Goal: Information Seeking & Learning: Check status

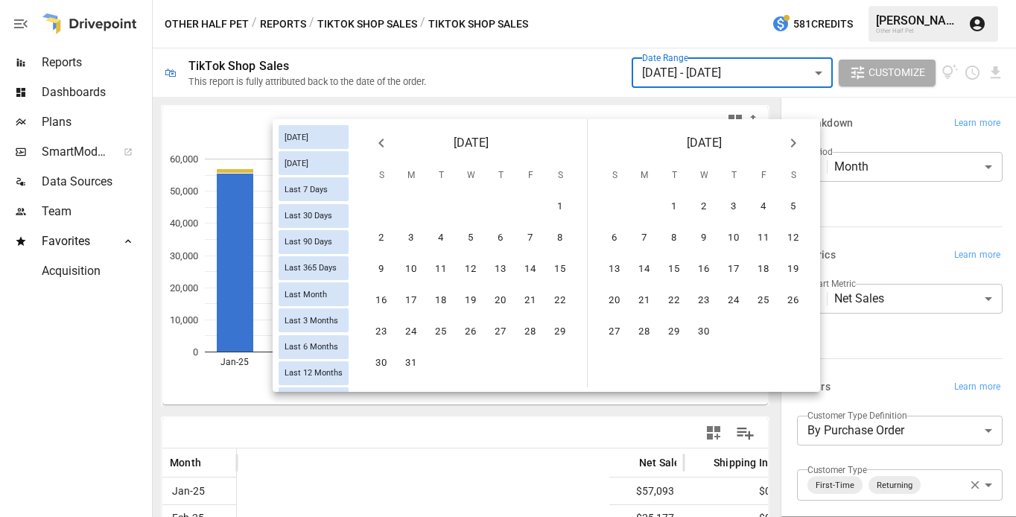
scroll to position [0, 552]
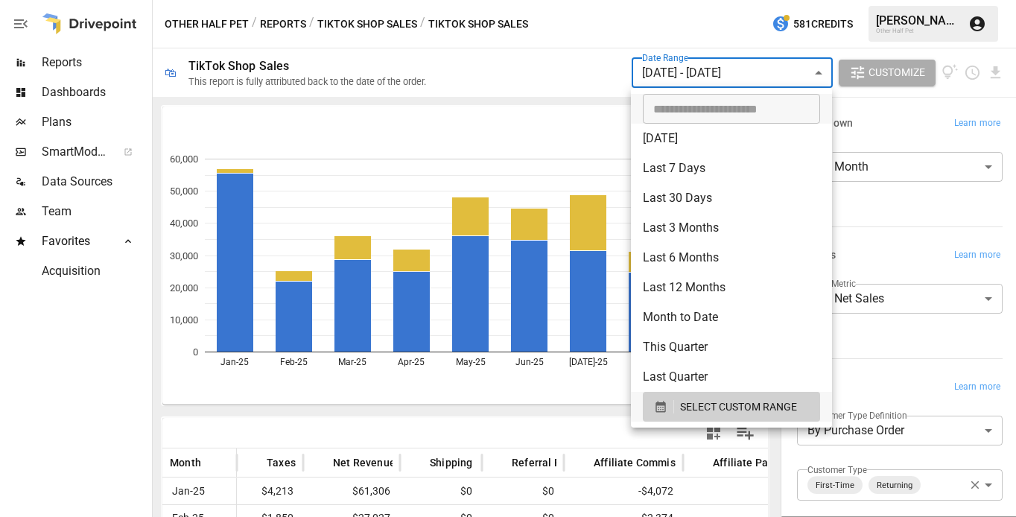
click at [723, 0] on body "Reports Dashboards Plans SmartModel ™ Data Sources Team Favorites Acquisition O…" at bounding box center [508, 0] width 1016 height 0
click at [733, 407] on span "SELECT CUSTOM RANGE" at bounding box center [738, 407] width 117 height 19
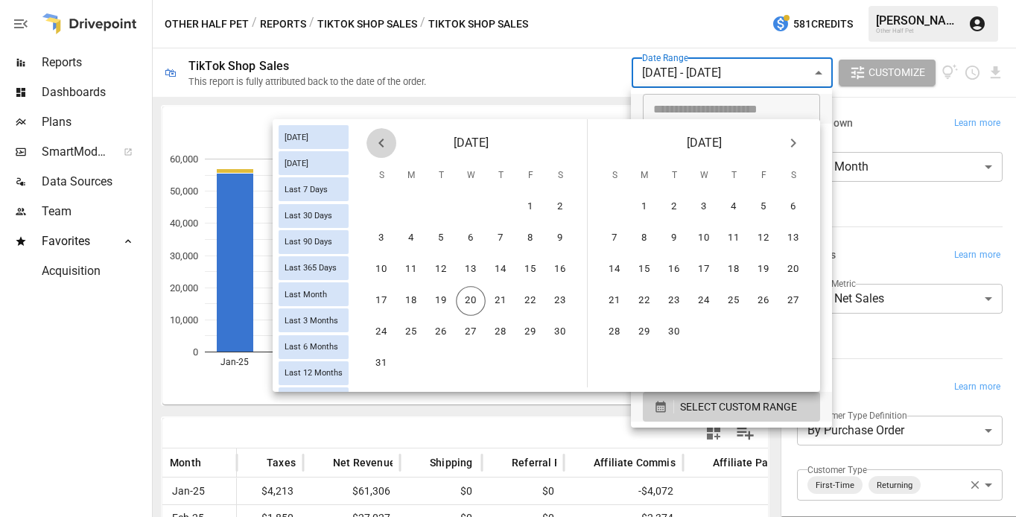
click at [386, 144] on icon "Previous month" at bounding box center [381, 143] width 18 height 18
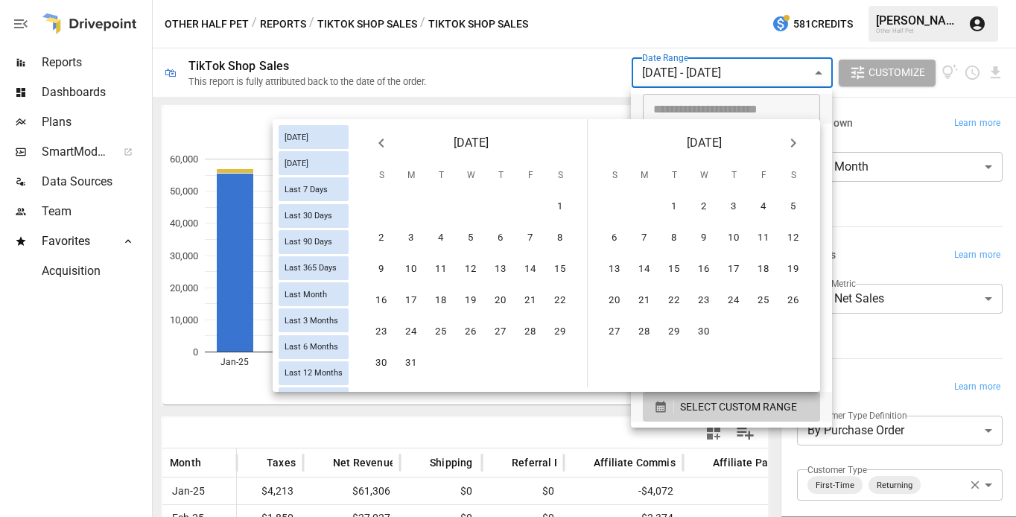
click at [386, 144] on icon "Previous month" at bounding box center [381, 143] width 18 height 18
click at [696, 204] on button "1" at bounding box center [704, 207] width 30 height 30
click at [790, 138] on icon "Next month" at bounding box center [793, 143] width 18 height 18
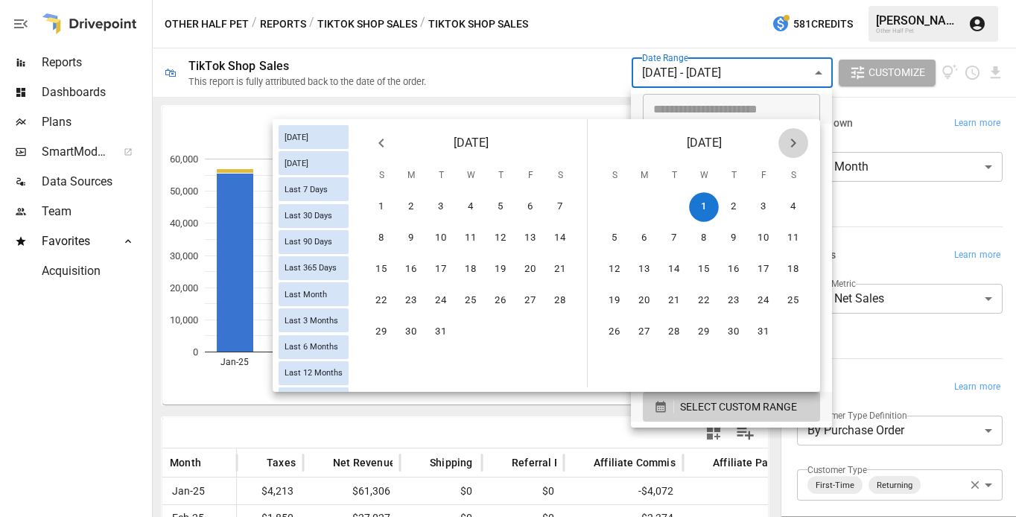
click at [790, 138] on icon "Next month" at bounding box center [793, 143] width 18 height 18
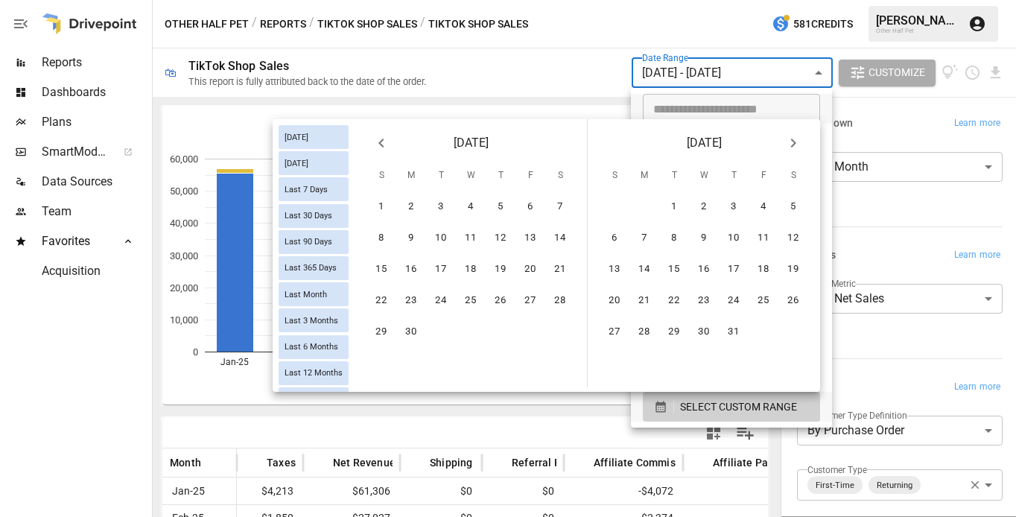
click at [790, 138] on icon "Next month" at bounding box center [793, 143] width 18 height 18
click at [693, 302] on button "20" at bounding box center [704, 301] width 30 height 30
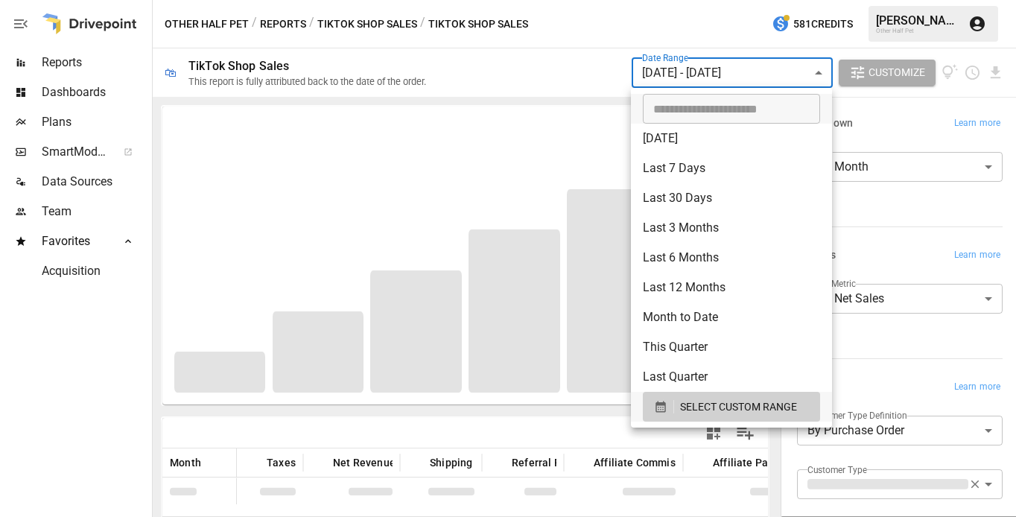
click at [909, 377] on div at bounding box center [508, 258] width 1016 height 517
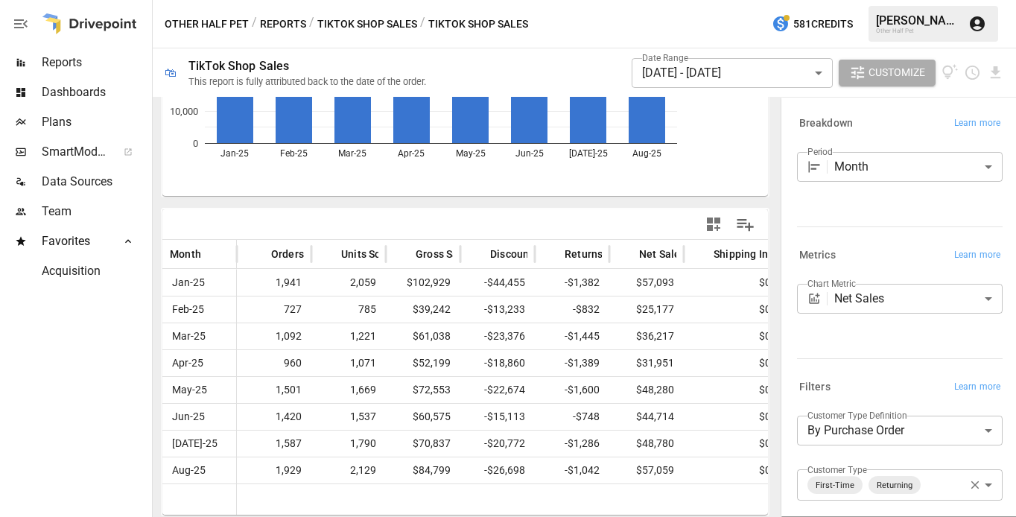
click at [925, 182] on div "Period Month ***** ​" at bounding box center [896, 170] width 211 height 48
click at [923, 0] on body "Reports Dashboards Plans SmartModel ™ Data Sources Team Favorites Acquisition O…" at bounding box center [508, 0] width 1016 height 0
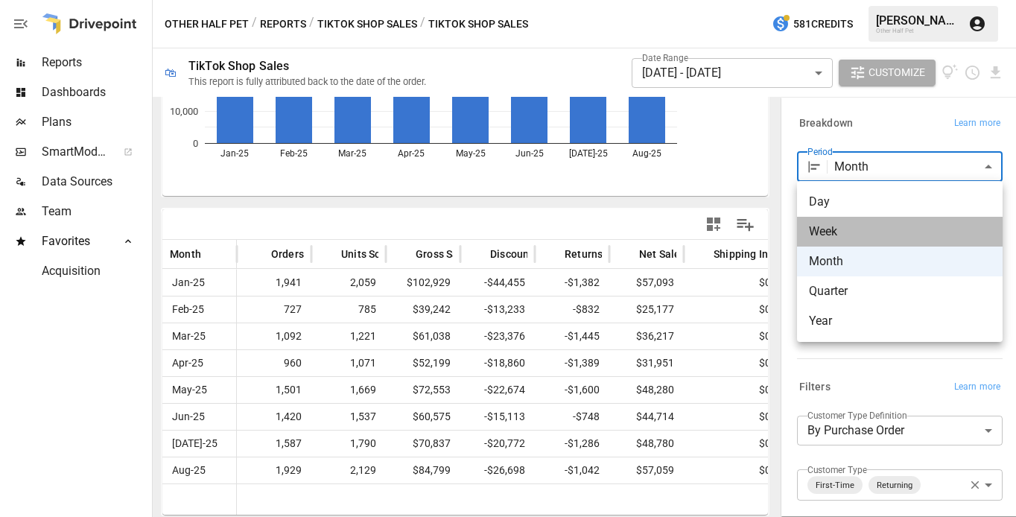
click at [880, 225] on span "Week" at bounding box center [900, 232] width 182 height 18
type input "****"
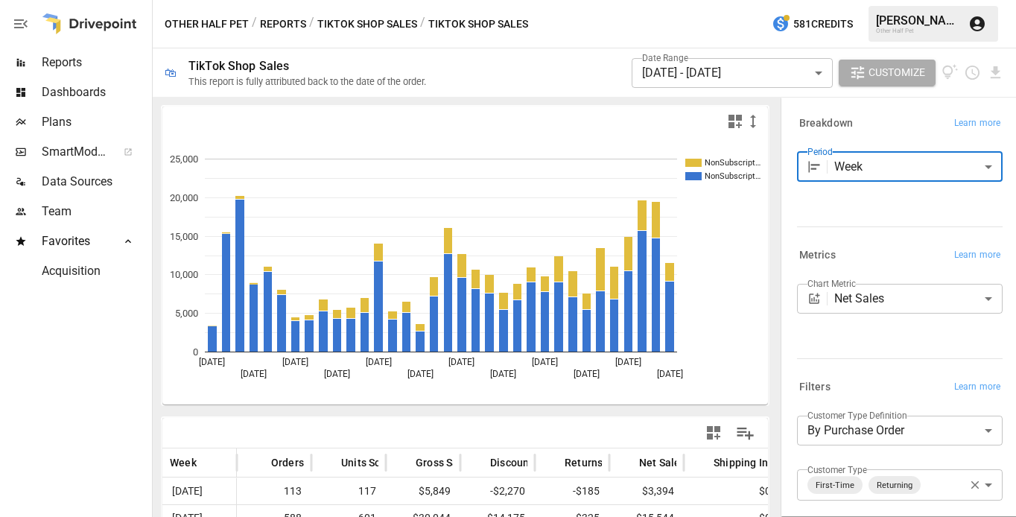
click at [831, 307] on div "Net Sales ********* ​" at bounding box center [899, 299] width 205 height 30
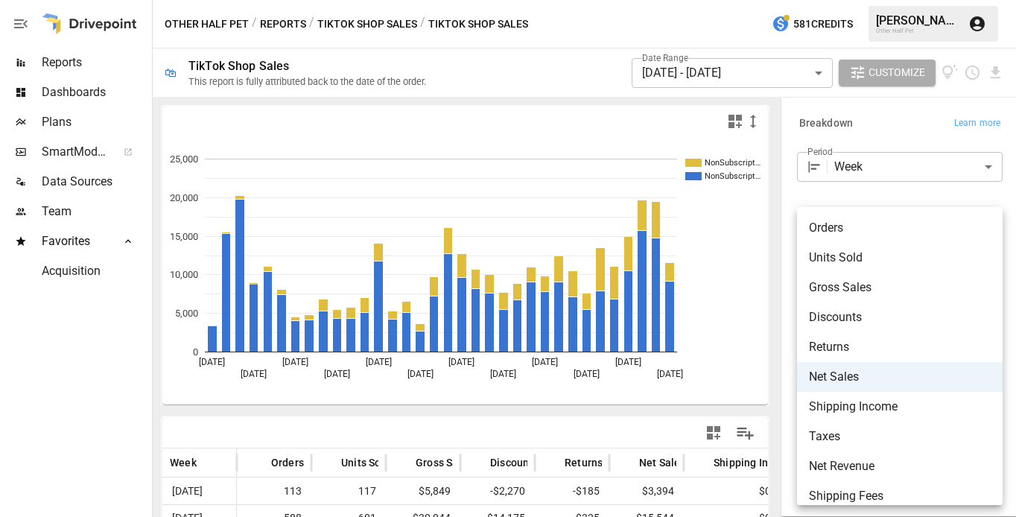
click at [994, 0] on body "Reports Dashboards Plans SmartModel ™ Data Sources Team Favorites Acquisition O…" at bounding box center [508, 0] width 1016 height 0
click at [839, 228] on span "Orders" at bounding box center [900, 228] width 182 height 18
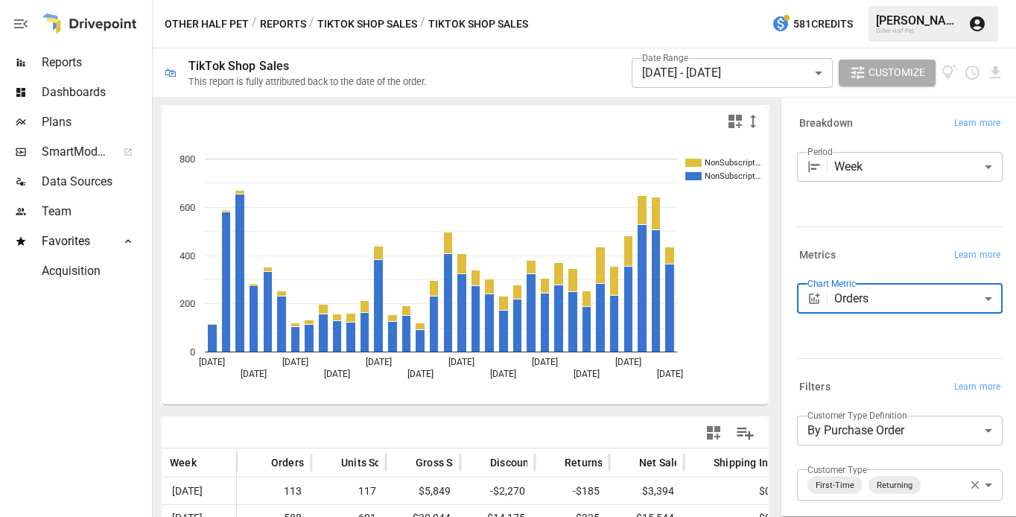
click at [867, 0] on body "Reports Dashboards Plans SmartModel ™ Data Sources Team Favorites Acquisition O…" at bounding box center [508, 0] width 1016 height 0
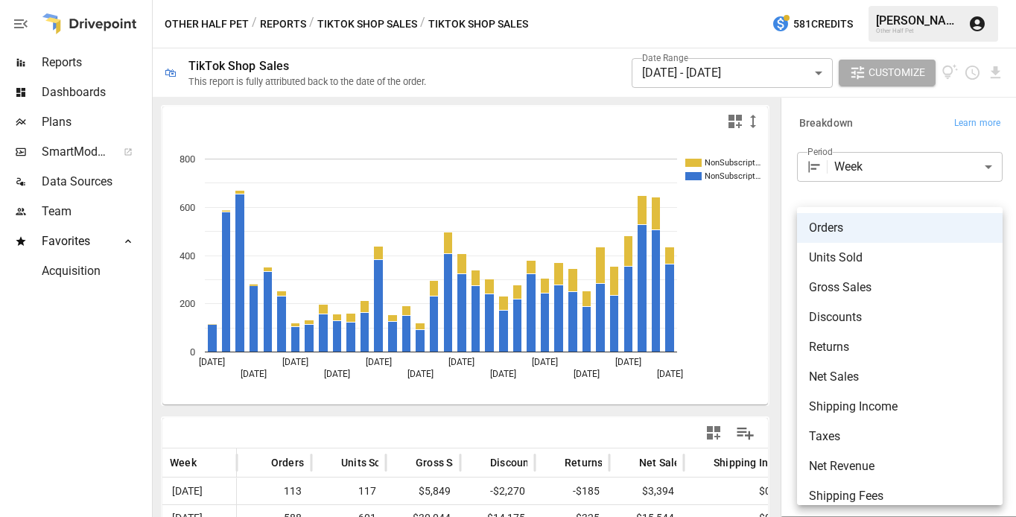
click at [858, 197] on div at bounding box center [508, 258] width 1016 height 517
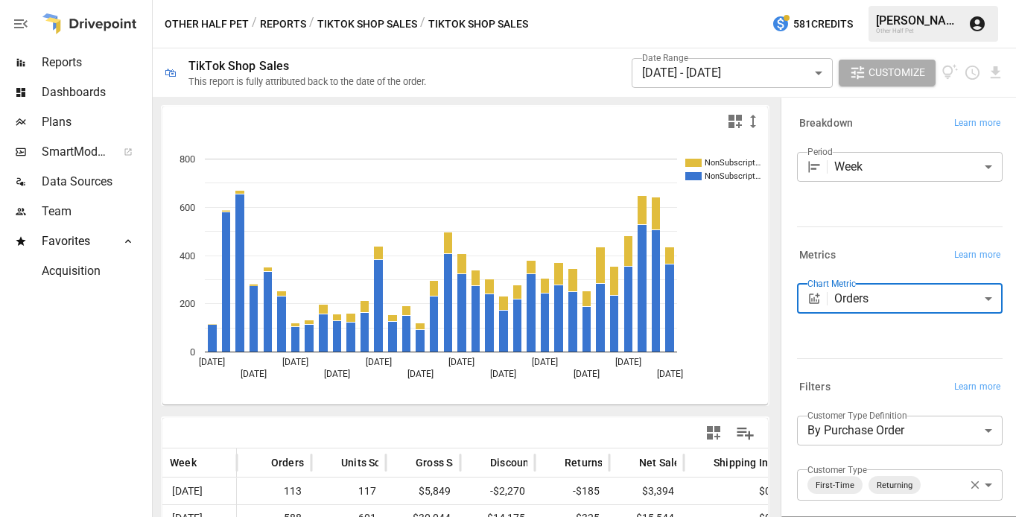
click at [877, 0] on body "Reports Dashboards Plans SmartModel ™ Data Sources Team Favorites Acquisition O…" at bounding box center [508, 0] width 1016 height 0
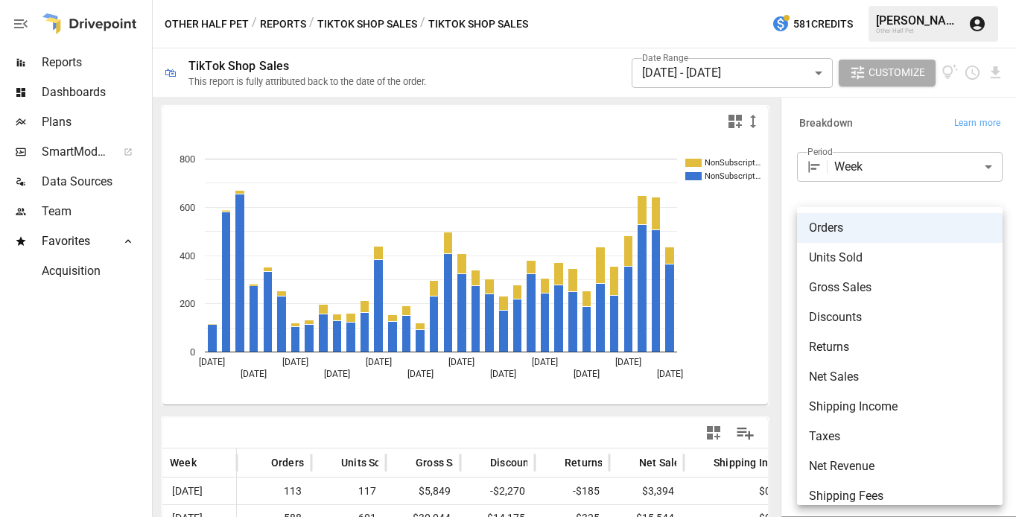
click at [869, 383] on span "Net Sales" at bounding box center [900, 377] width 182 height 18
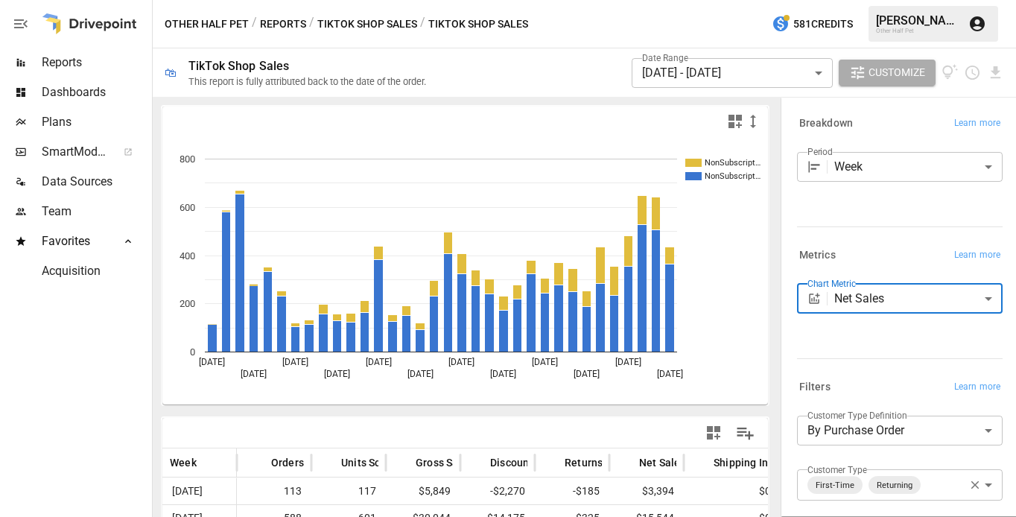
type input "*********"
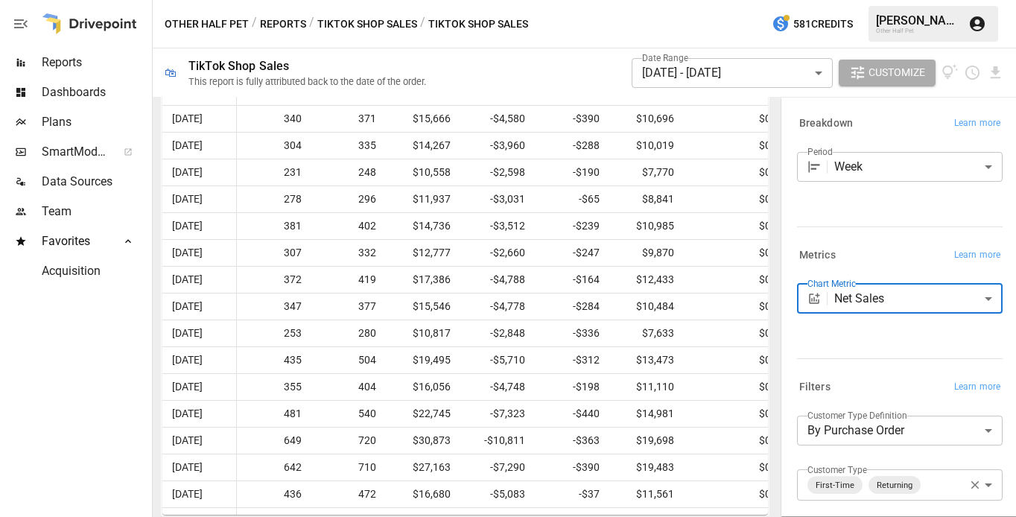
scroll to position [882, 0]
click at [264, 28] on button "Reports" at bounding box center [283, 24] width 46 height 19
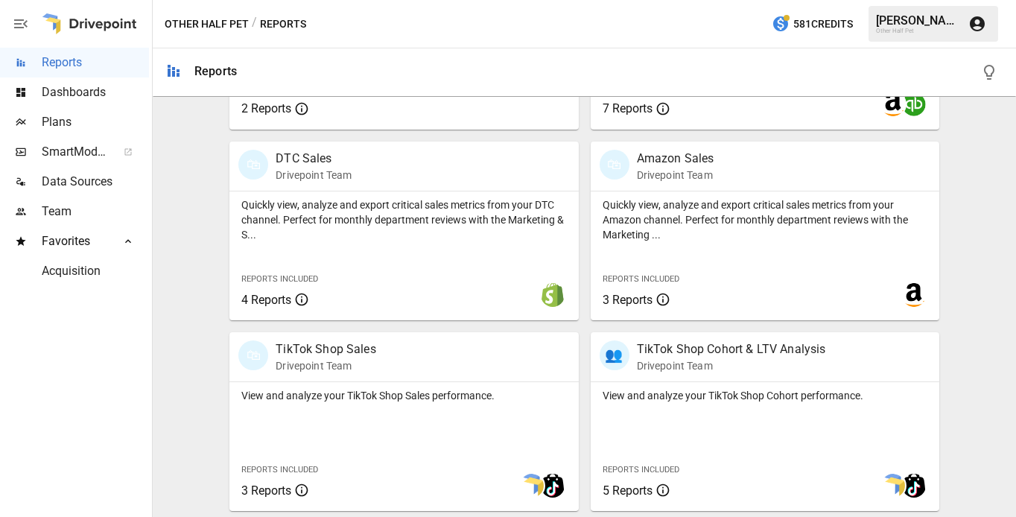
scroll to position [828, 0]
click at [312, 228] on p "Quickly view, analyze and export critical sales metrics from your DTC channel. …" at bounding box center [403, 219] width 325 height 45
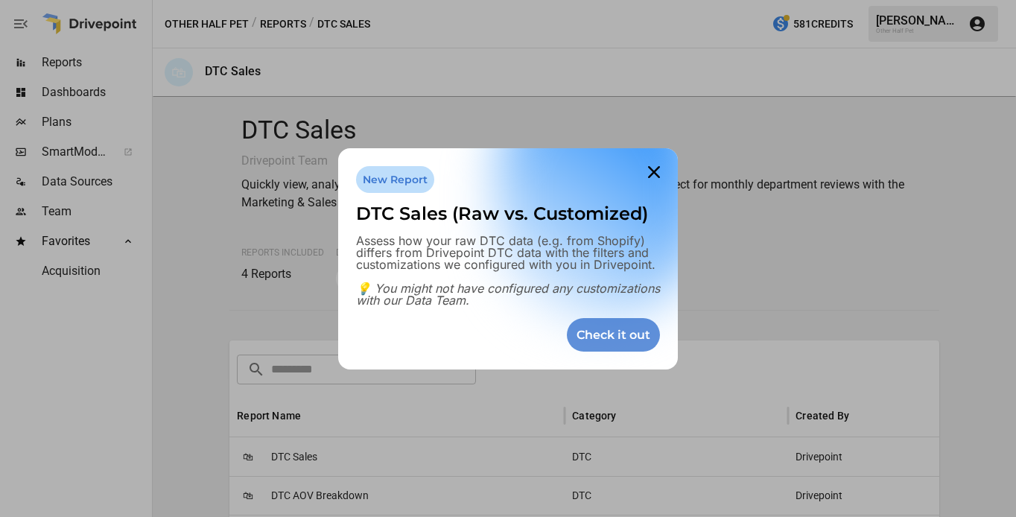
click at [611, 340] on div "Check it out" at bounding box center [613, 335] width 93 height 34
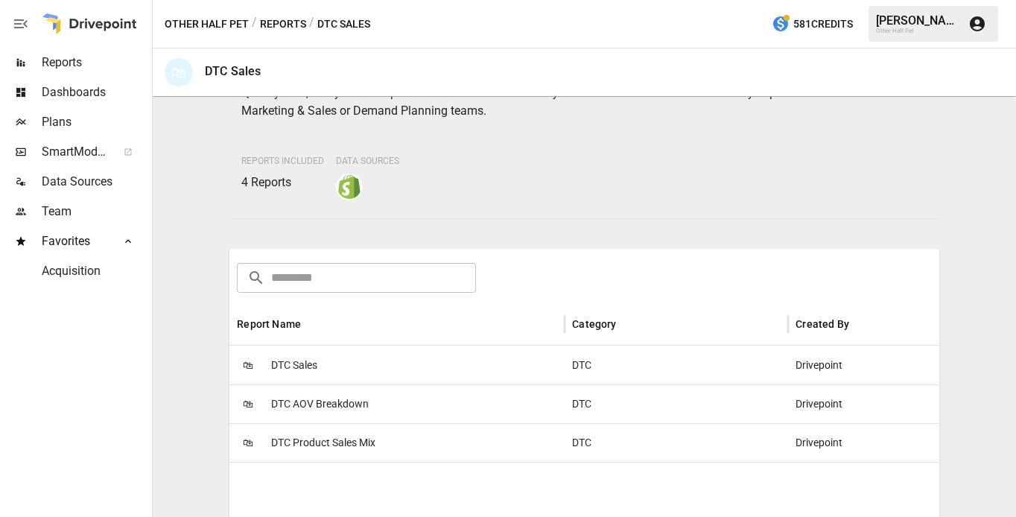
scroll to position [165, 0]
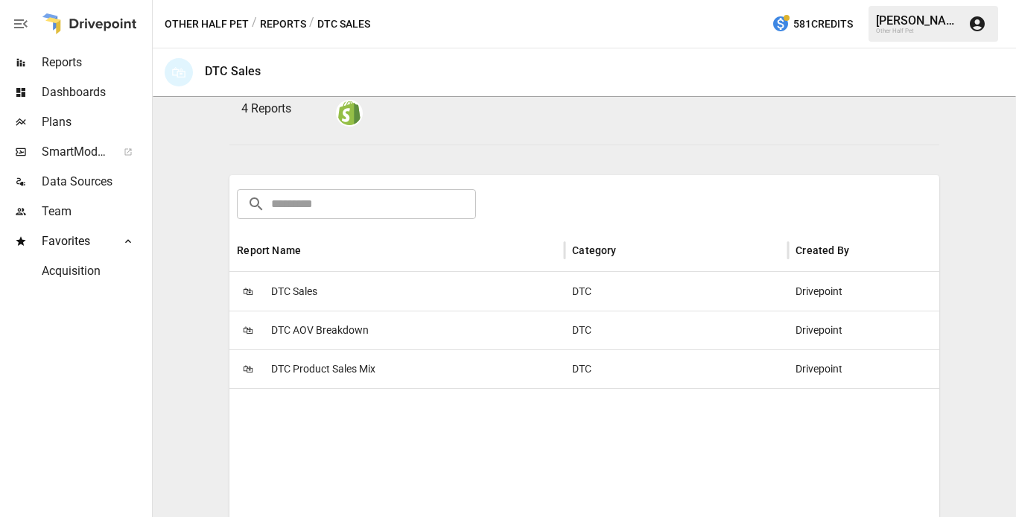
click at [296, 286] on span "DTC Sales" at bounding box center [294, 292] width 46 height 38
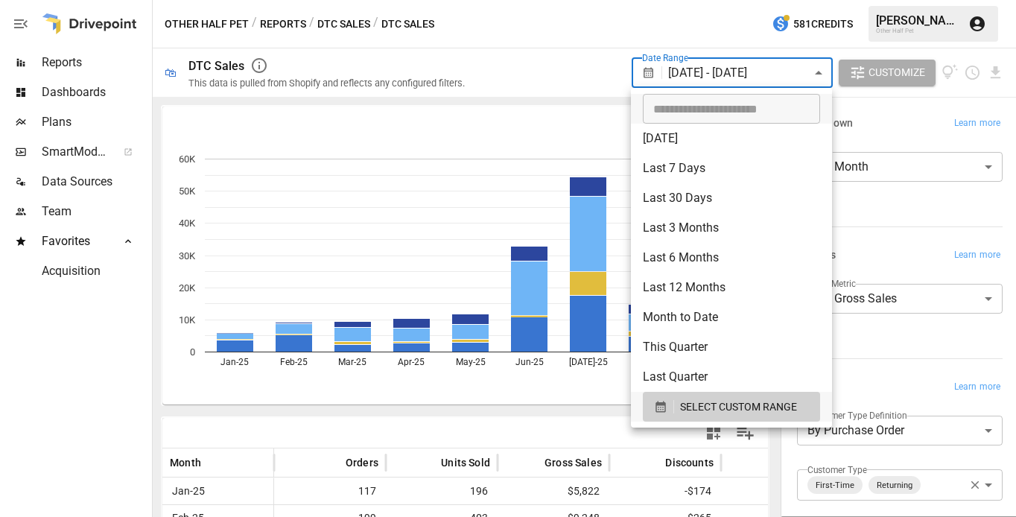
click at [742, 0] on body "**********" at bounding box center [508, 0] width 1016 height 0
click at [698, 410] on span "SELECT CUSTOM RANGE" at bounding box center [738, 407] width 117 height 19
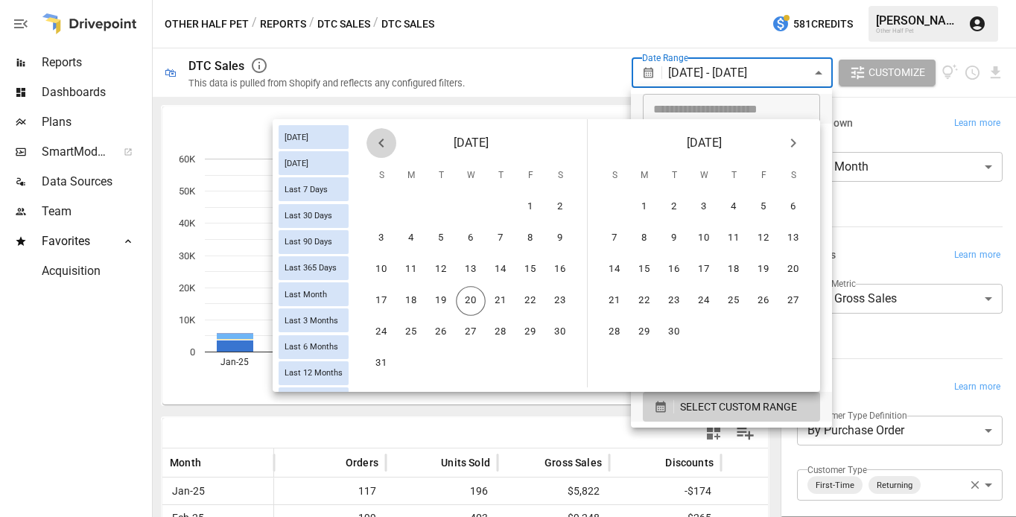
click at [379, 144] on icon "Previous month" at bounding box center [381, 143] width 18 height 18
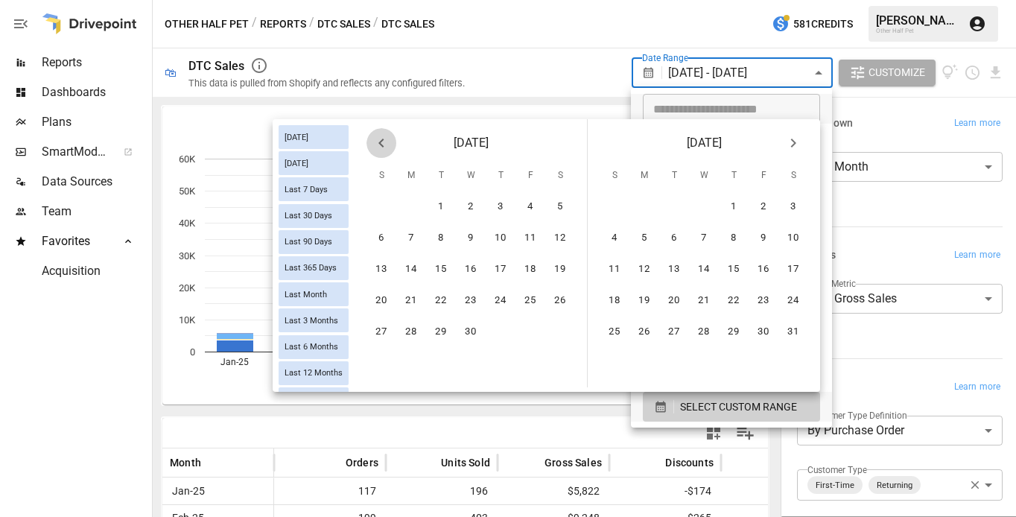
click at [379, 144] on icon "Previous month" at bounding box center [381, 143] width 18 height 18
click at [371, 211] on button "1" at bounding box center [381, 207] width 30 height 30
click at [798, 139] on icon "Next month" at bounding box center [793, 143] width 18 height 18
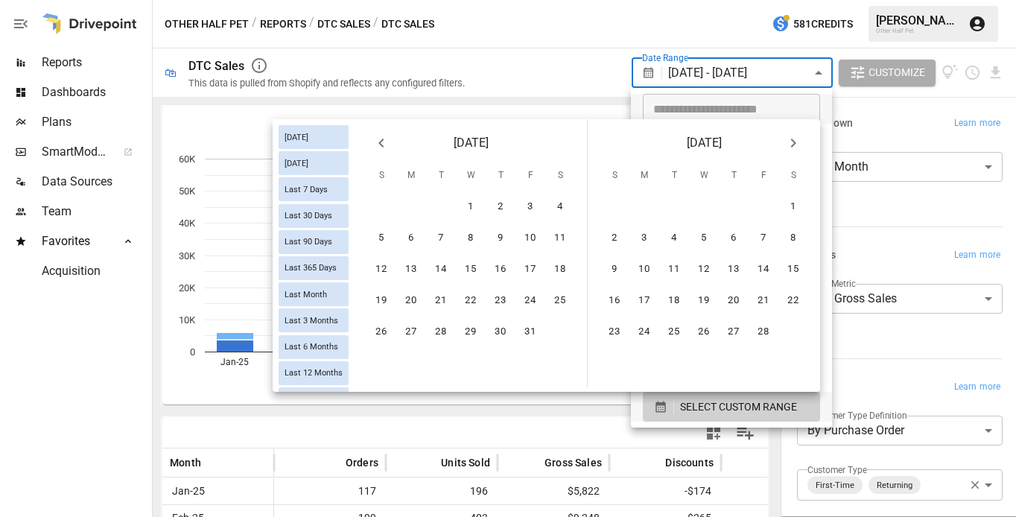
click at [798, 139] on icon "Next month" at bounding box center [793, 143] width 18 height 18
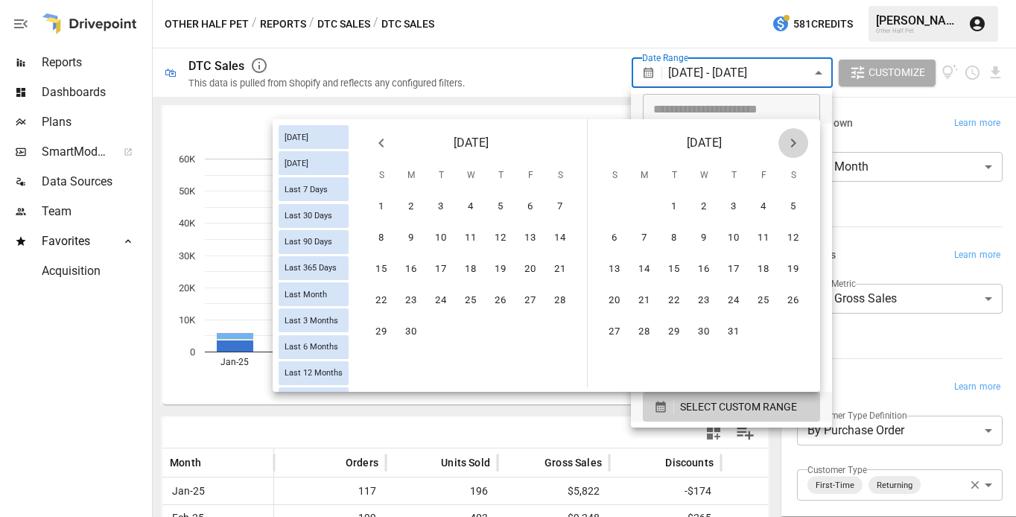
click at [798, 139] on icon "Next month" at bounding box center [793, 143] width 18 height 18
click at [679, 300] on button "19" at bounding box center [674, 301] width 30 height 30
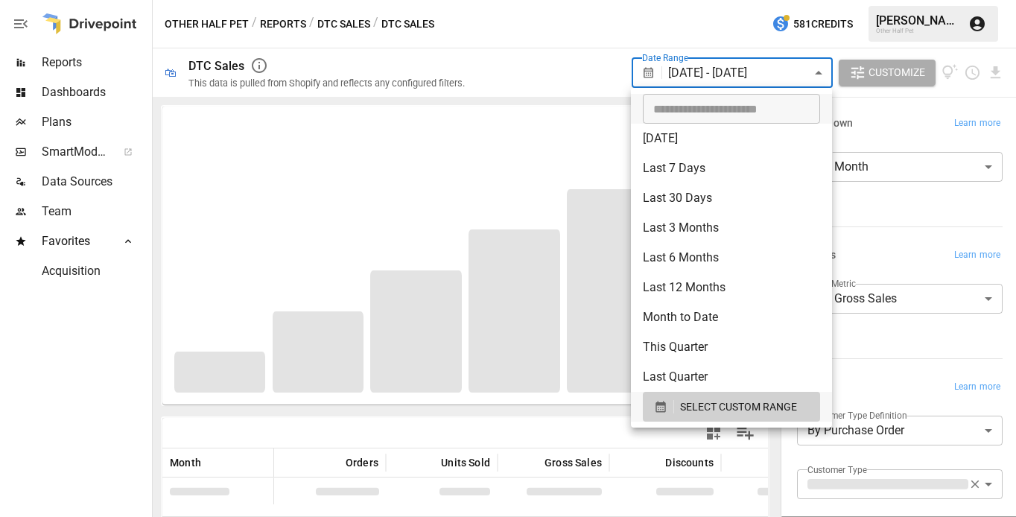
click at [884, 248] on div at bounding box center [508, 258] width 1016 height 517
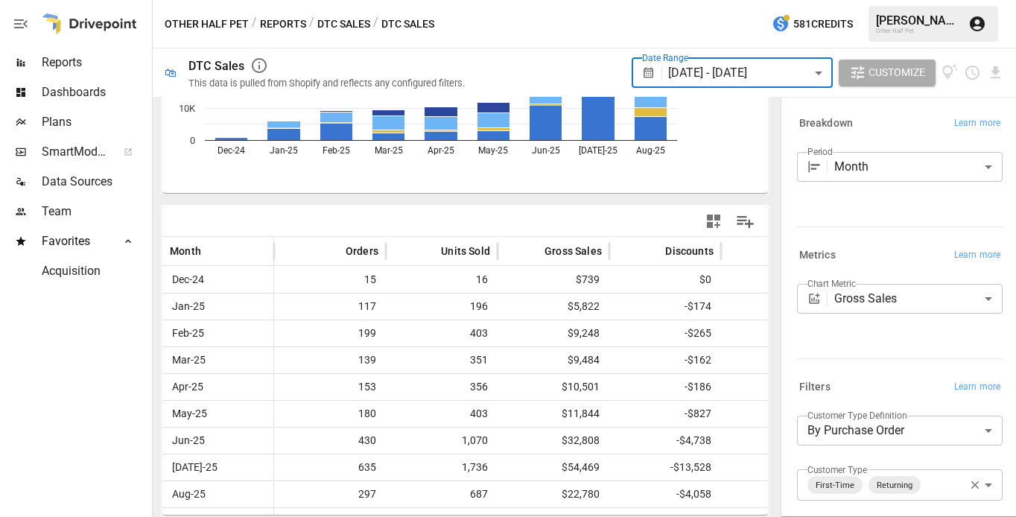
scroll to position [211, 0]
click at [879, 0] on body "Reports Dashboards Plans SmartModel ™ Data Sources Team Favorites Acquisition O…" at bounding box center [508, 0] width 1016 height 0
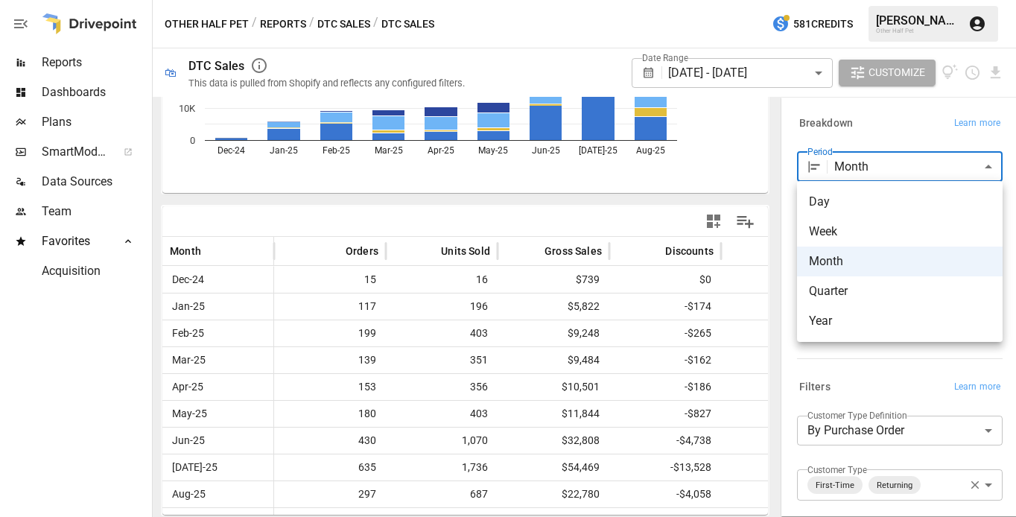
click at [844, 222] on li "Week" at bounding box center [899, 232] width 205 height 30
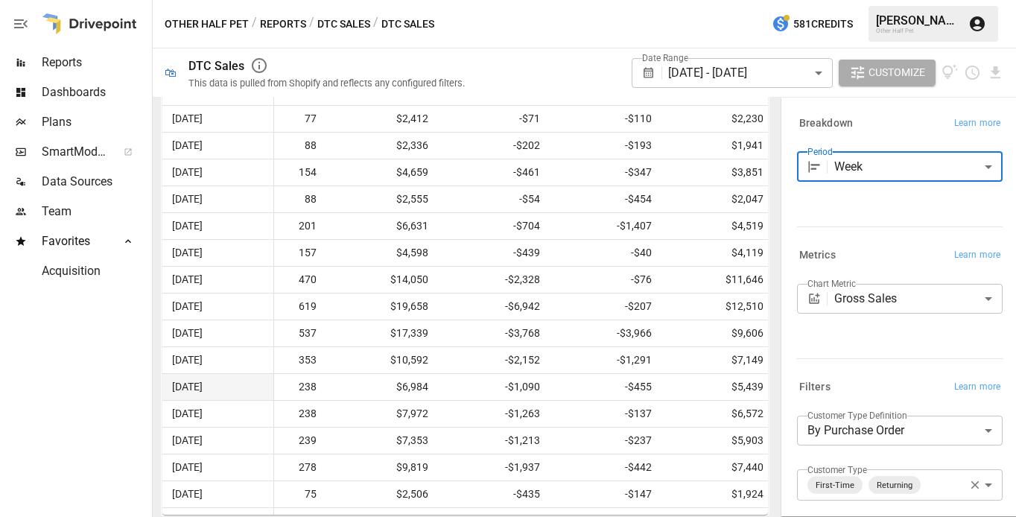
scroll to position [0, 261]
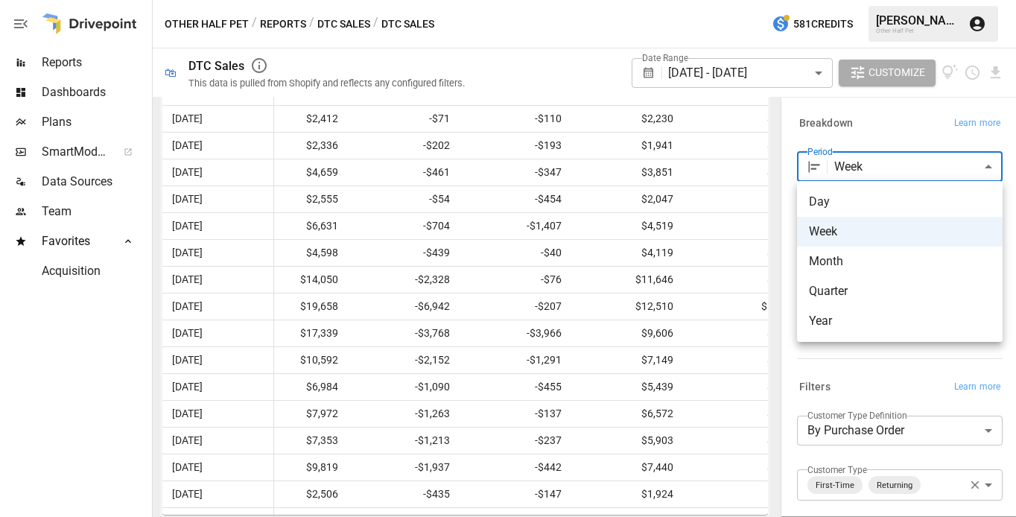
click at [870, 0] on body "Reports Dashboards Plans SmartModel ™ Data Sources Team Favorites Acquisition O…" at bounding box center [508, 0] width 1016 height 0
click at [852, 206] on span "Day" at bounding box center [900, 202] width 182 height 18
type input "***"
